Goal: Task Accomplishment & Management: Complete application form

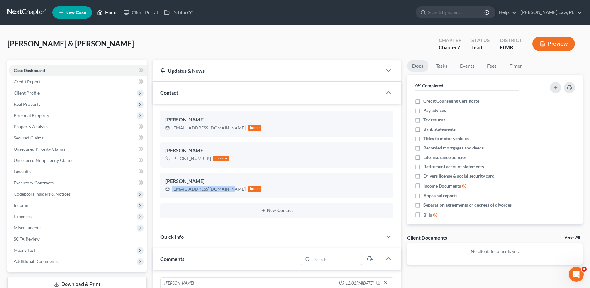
click at [107, 13] on link "Home" at bounding box center [107, 12] width 27 height 11
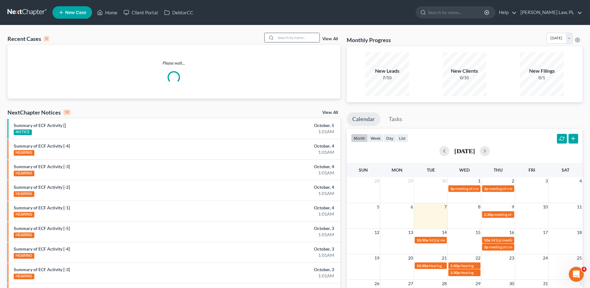
click at [314, 37] on input "search" at bounding box center [298, 37] width 44 height 9
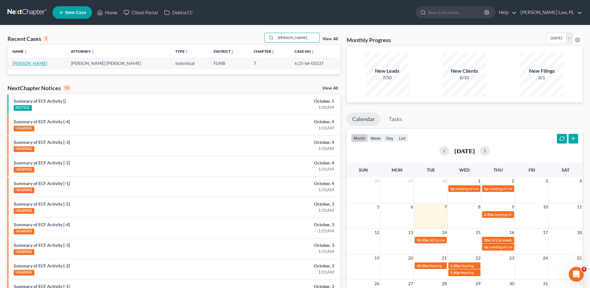
type input "[PERSON_NAME]"
click at [33, 61] on link "[PERSON_NAME]" at bounding box center [29, 63] width 35 height 5
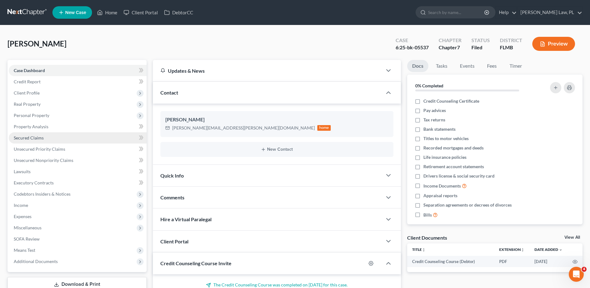
scroll to position [59, 0]
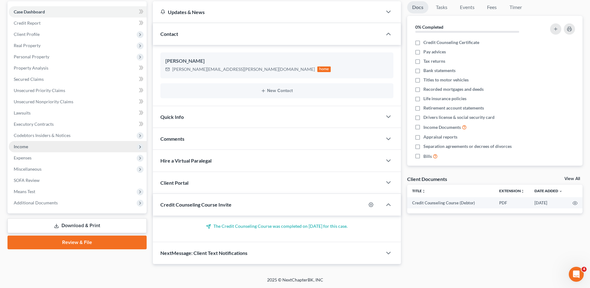
click at [26, 146] on span "Income" at bounding box center [21, 146] width 14 height 5
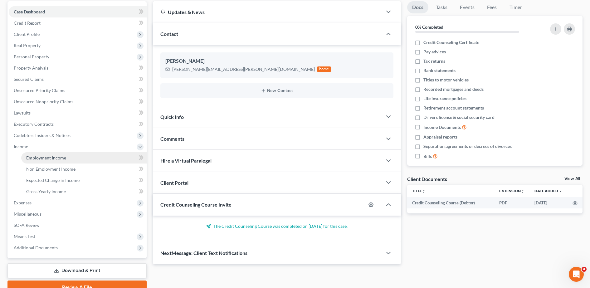
click at [40, 156] on span "Employment Income" at bounding box center [46, 157] width 40 height 5
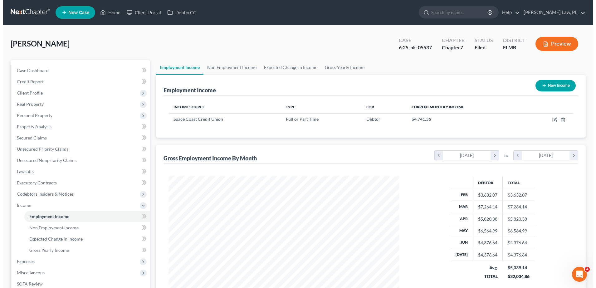
scroll to position [115, 243]
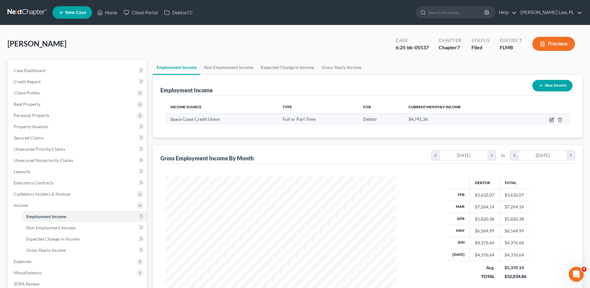
click at [552, 117] on icon "button" at bounding box center [551, 119] width 5 height 5
select select "0"
select select "9"
select select "2"
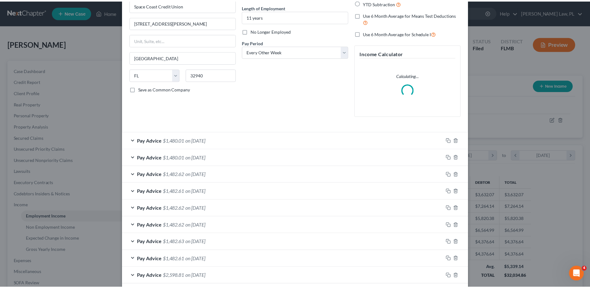
scroll to position [159, 0]
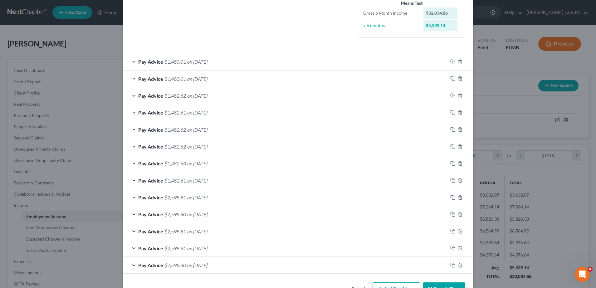
click at [439, 285] on button "Save & Close" at bounding box center [444, 288] width 42 height 13
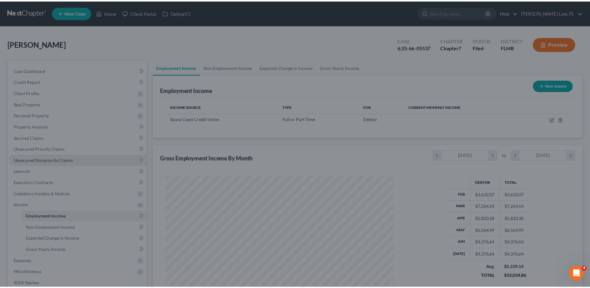
scroll to position [312017, 311889]
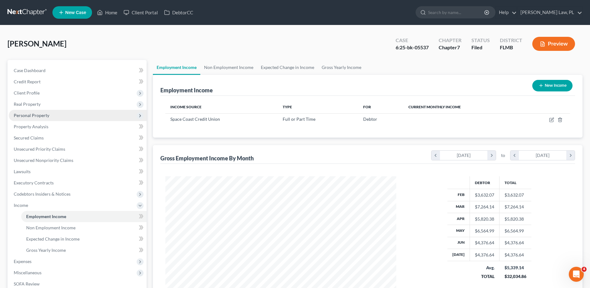
click at [58, 117] on span "Personal Property" at bounding box center [78, 115] width 138 height 11
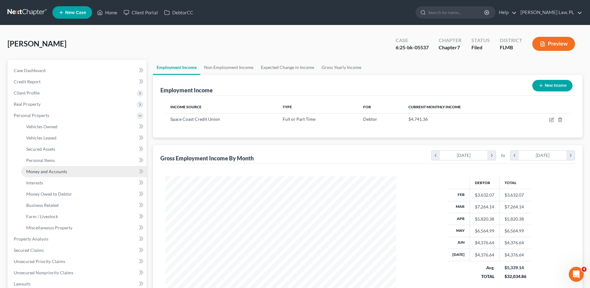
click at [50, 173] on span "Money and Accounts" at bounding box center [46, 171] width 41 height 5
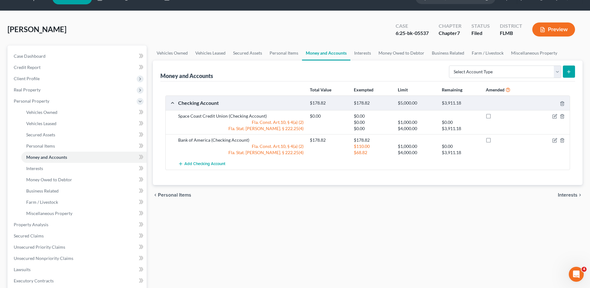
scroll to position [15, 0]
